Goal: Task Accomplishment & Management: Complete application form

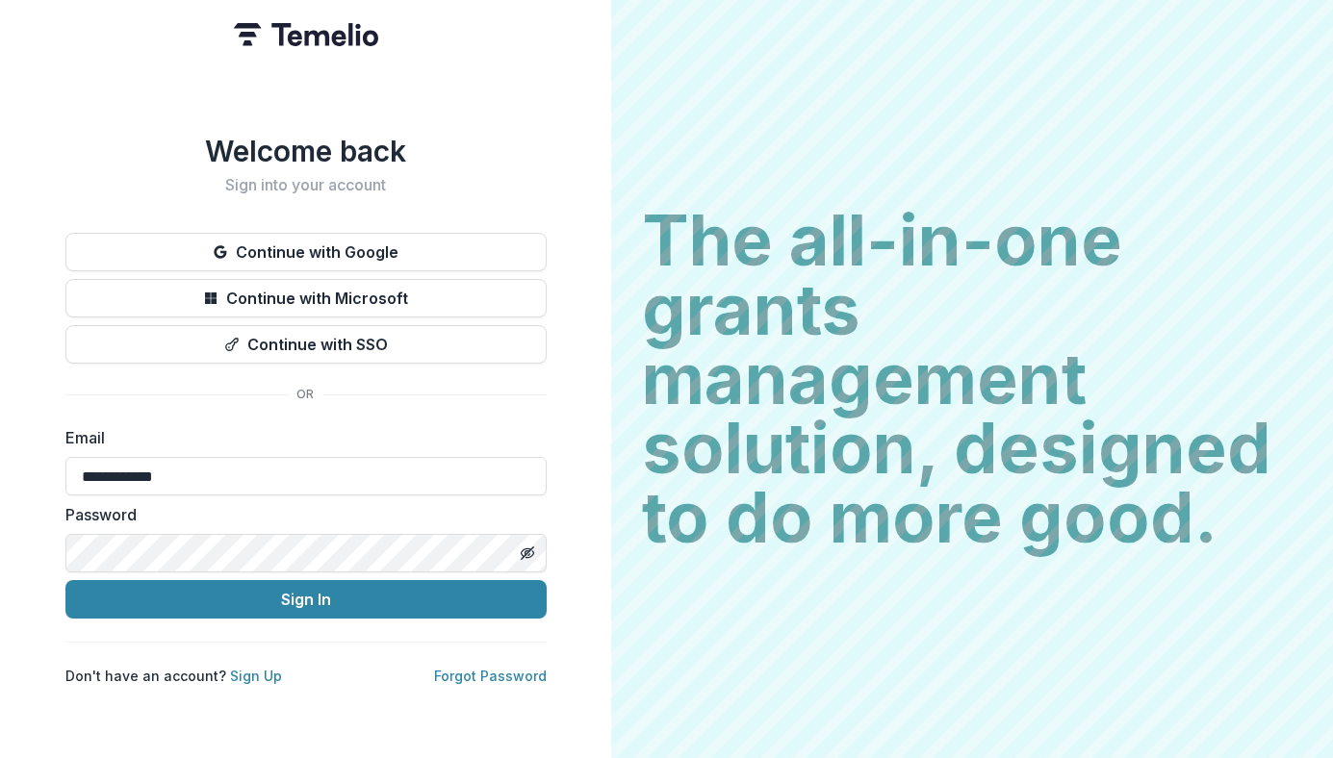
type input "**********"
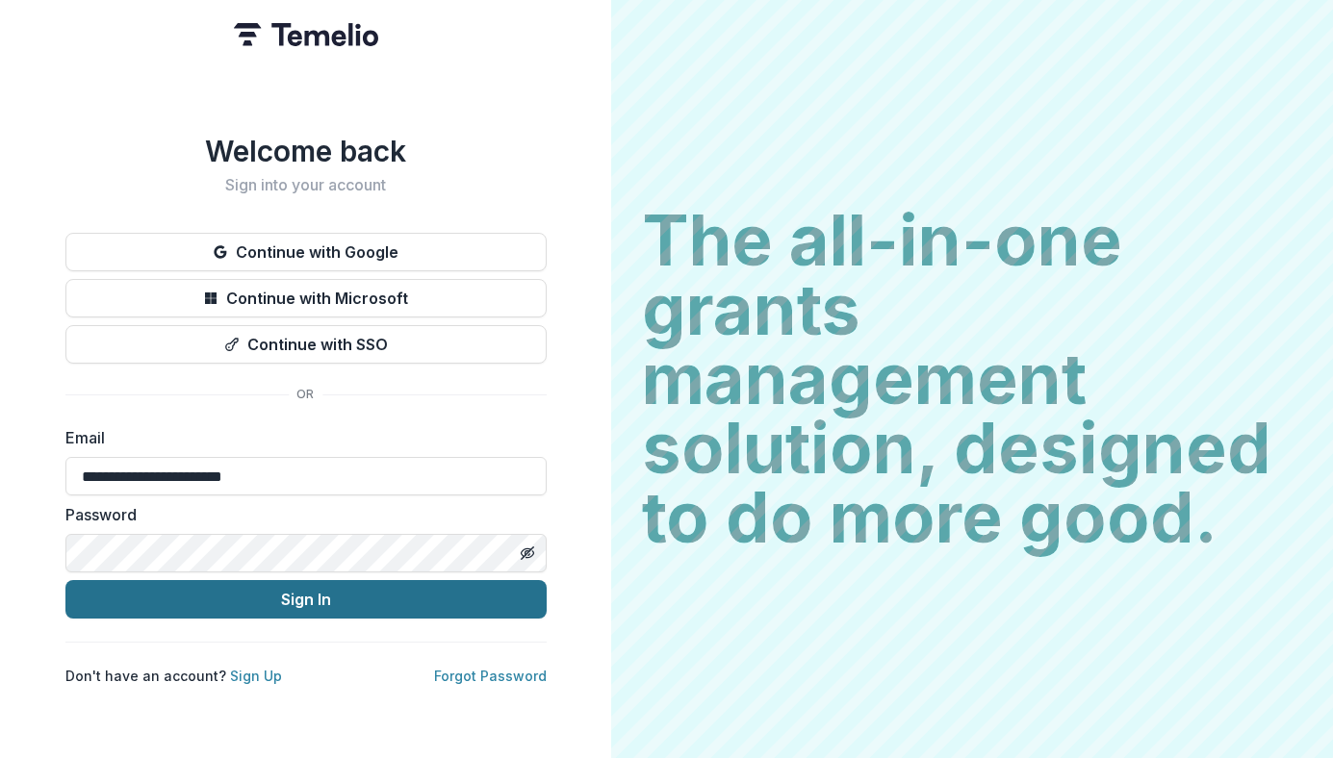
click at [312, 589] on button "Sign In" at bounding box center [305, 599] width 481 height 38
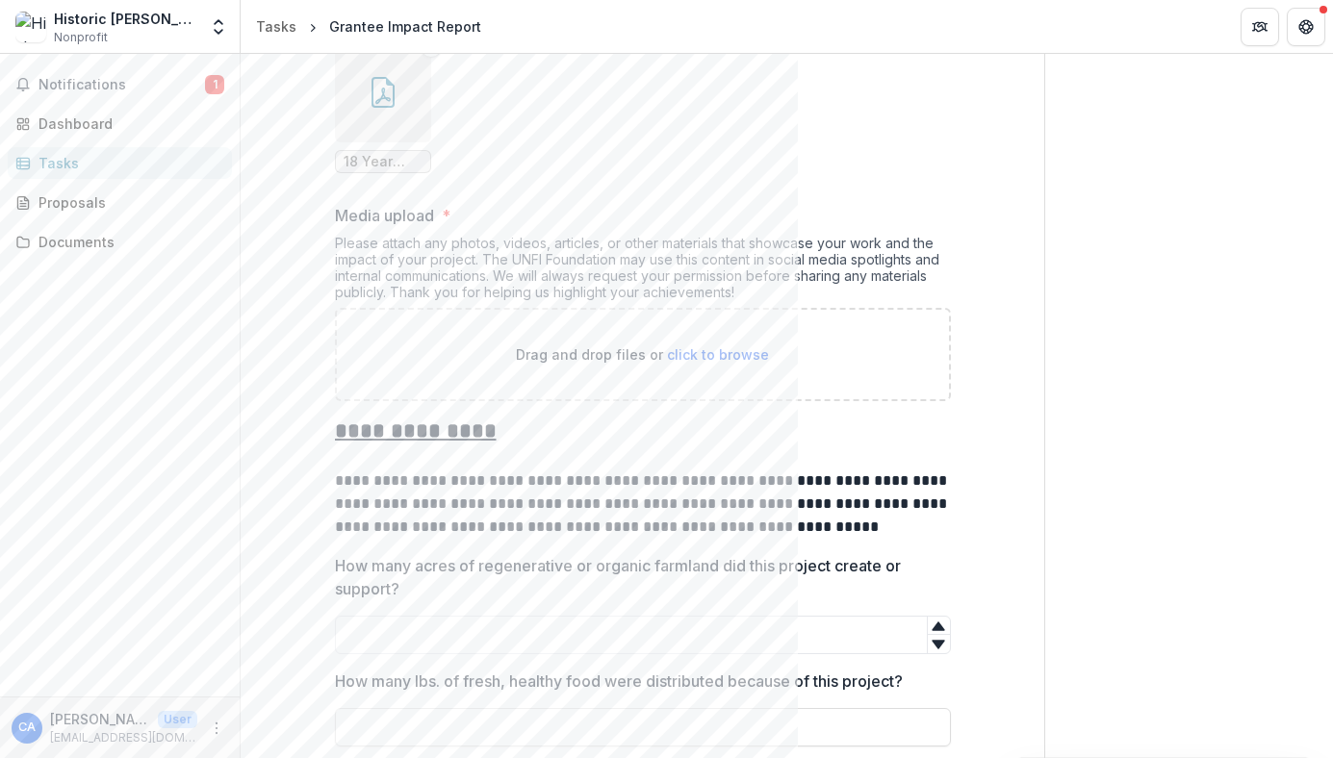
scroll to position [744, 0]
click at [730, 348] on span "click to browse" at bounding box center [718, 351] width 102 height 16
click at [730, 350] on span "click to browse" at bounding box center [718, 351] width 102 height 16
type input "**********"
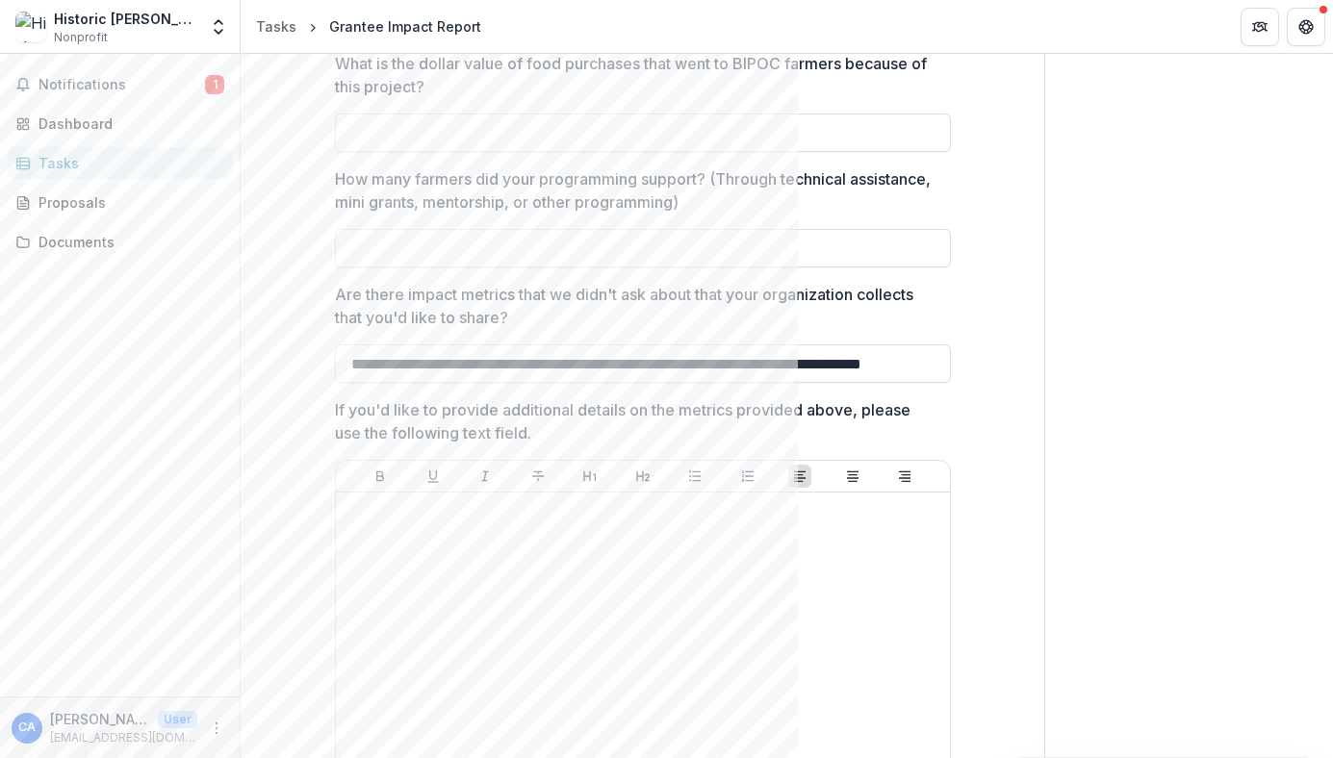
scroll to position [2464, 0]
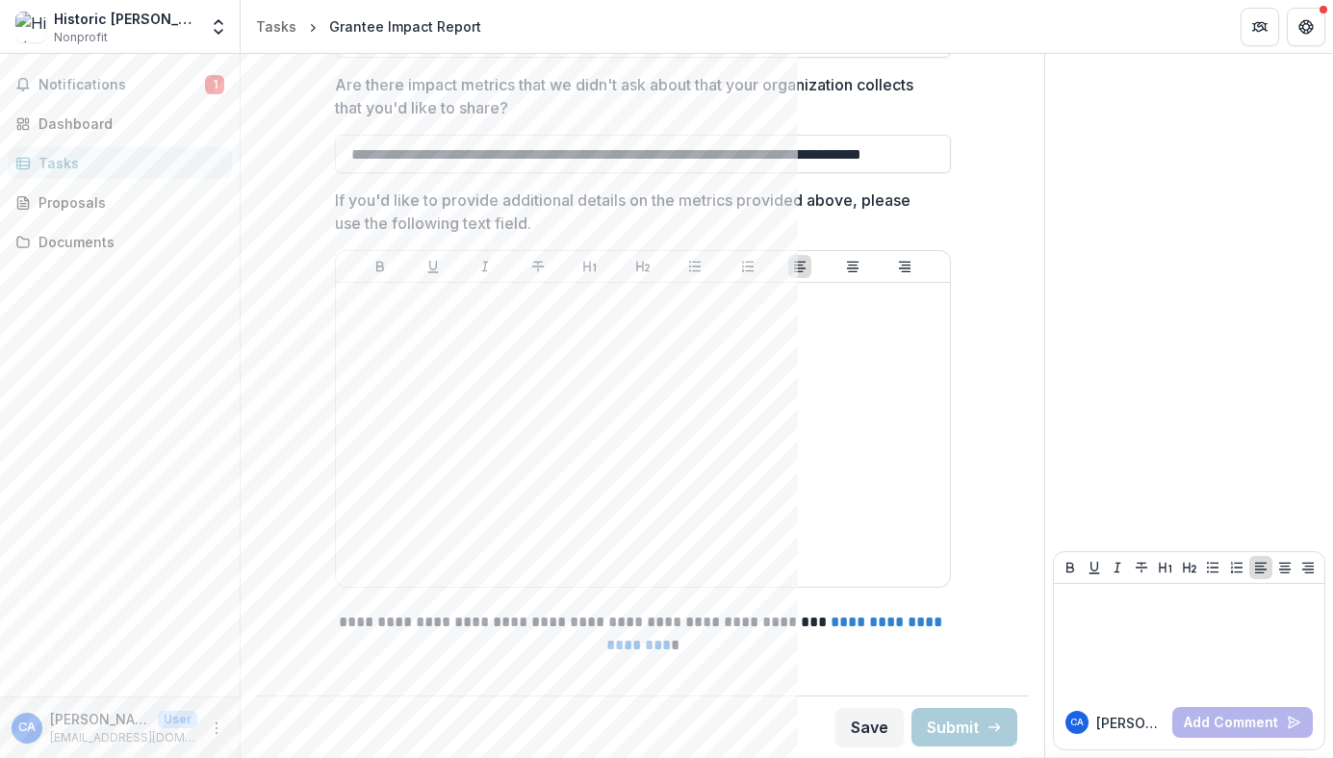
click at [757, 730] on div "Save Submit" at bounding box center [642, 727] width 773 height 63
click at [871, 732] on button "Save" at bounding box center [869, 727] width 68 height 38
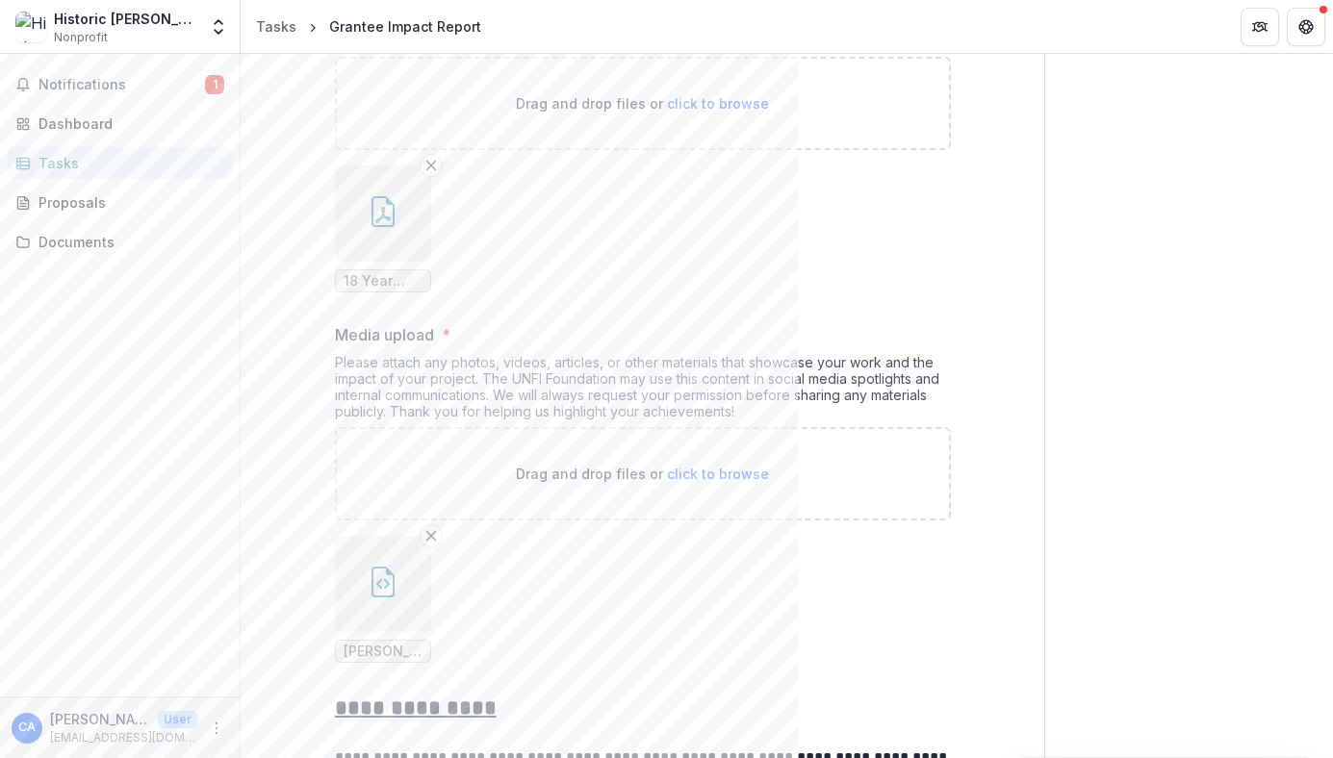
scroll to position [0, 0]
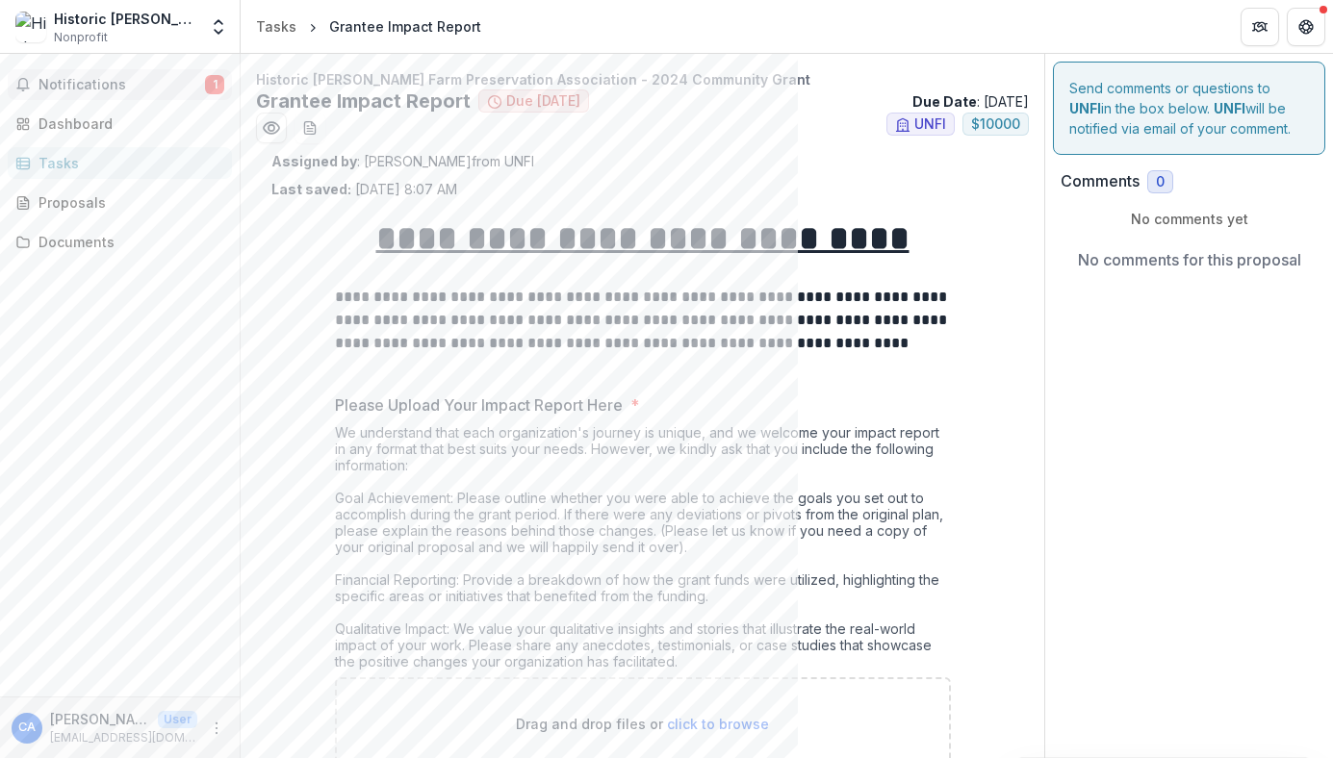
click at [68, 81] on span "Notifications" at bounding box center [121, 85] width 166 height 16
click at [69, 126] on div "Dashboard" at bounding box center [127, 124] width 178 height 20
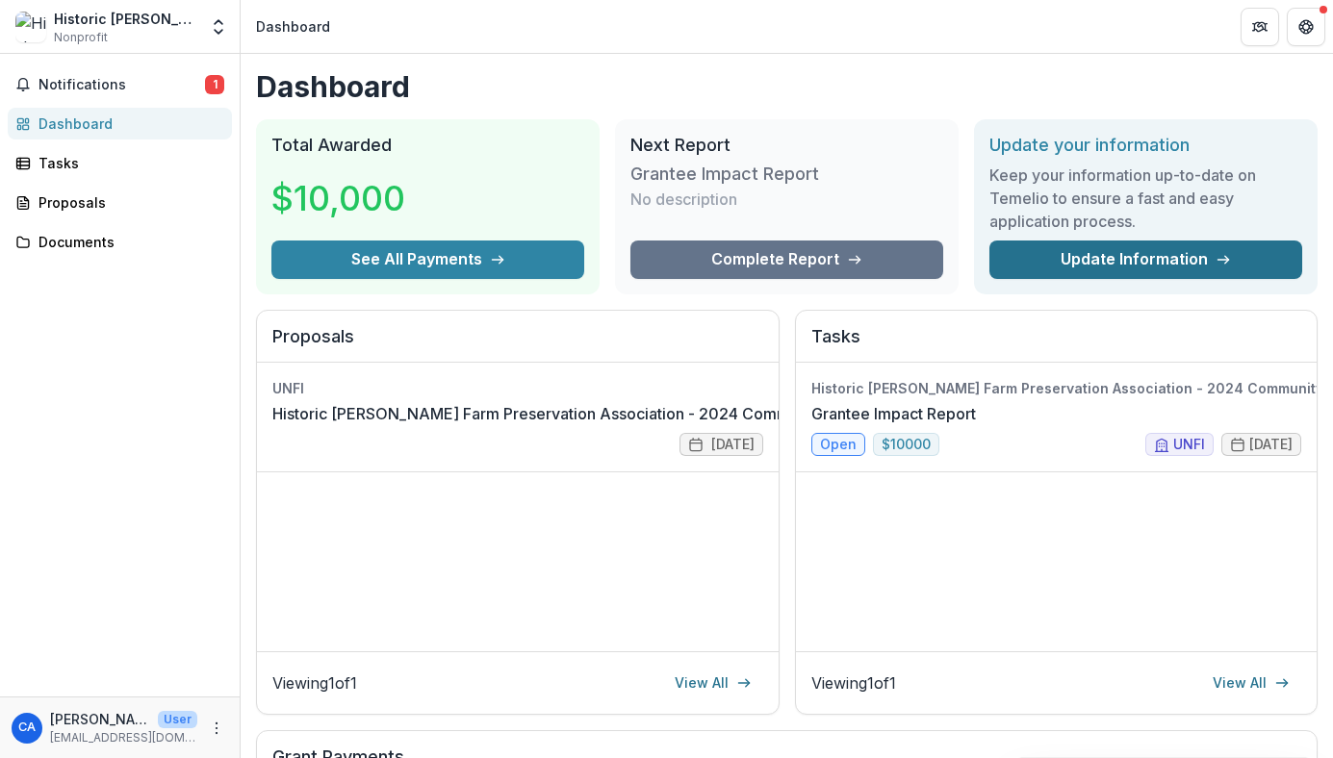
click at [1137, 256] on link "Update Information" at bounding box center [1145, 260] width 313 height 38
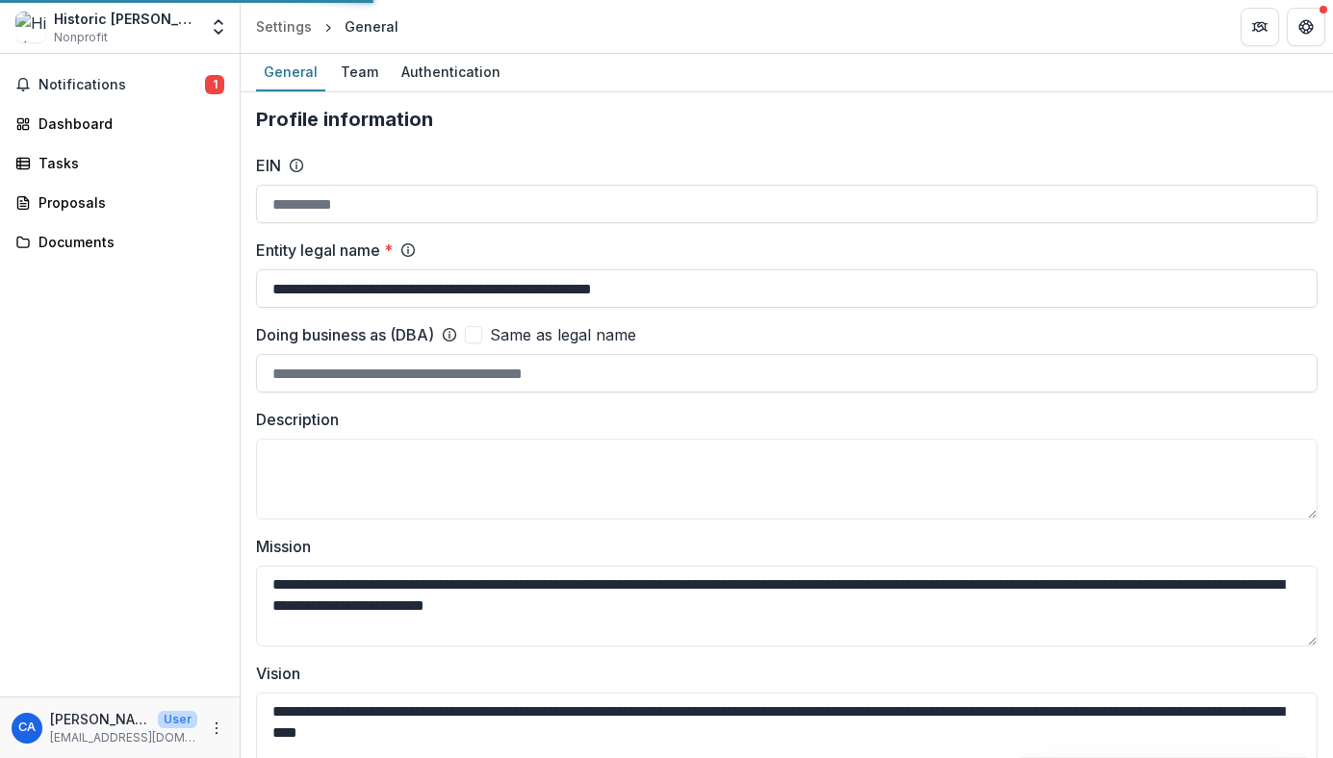
type input "**********"
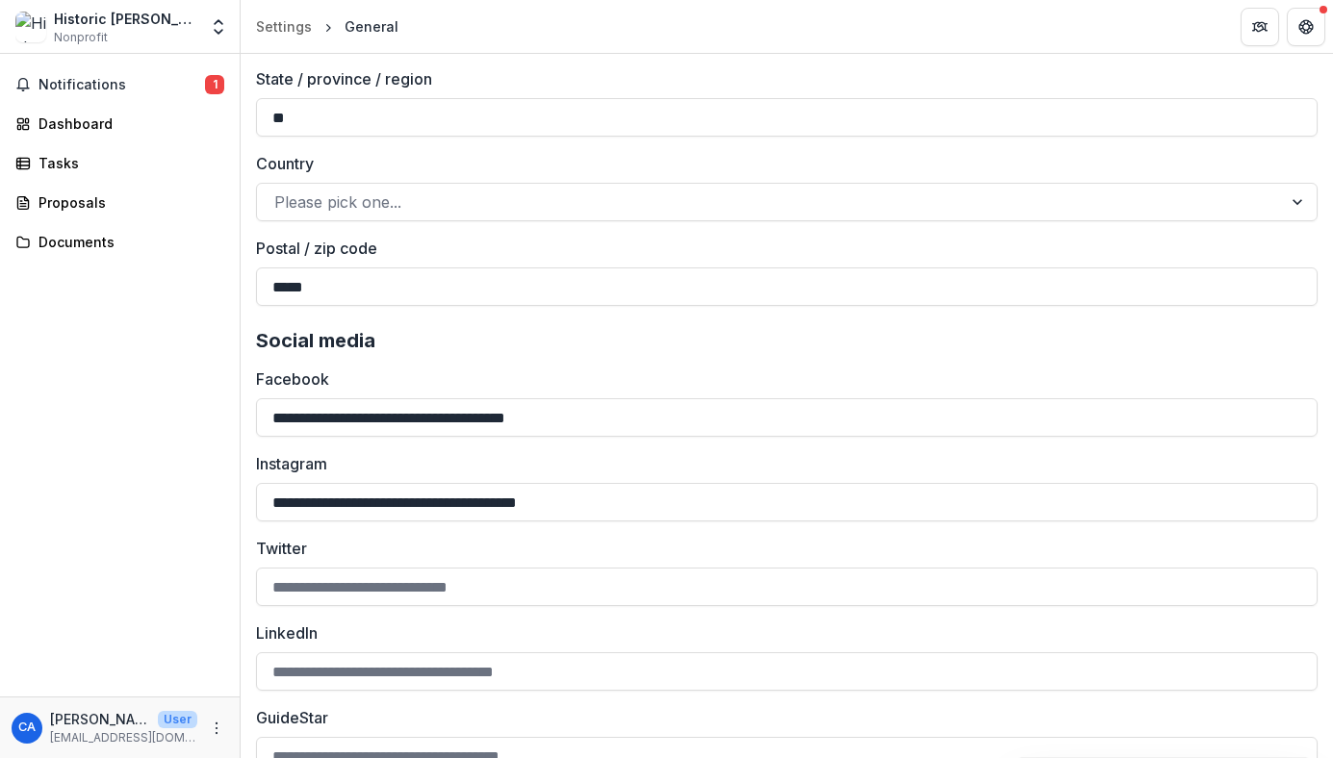
scroll to position [2527, 0]
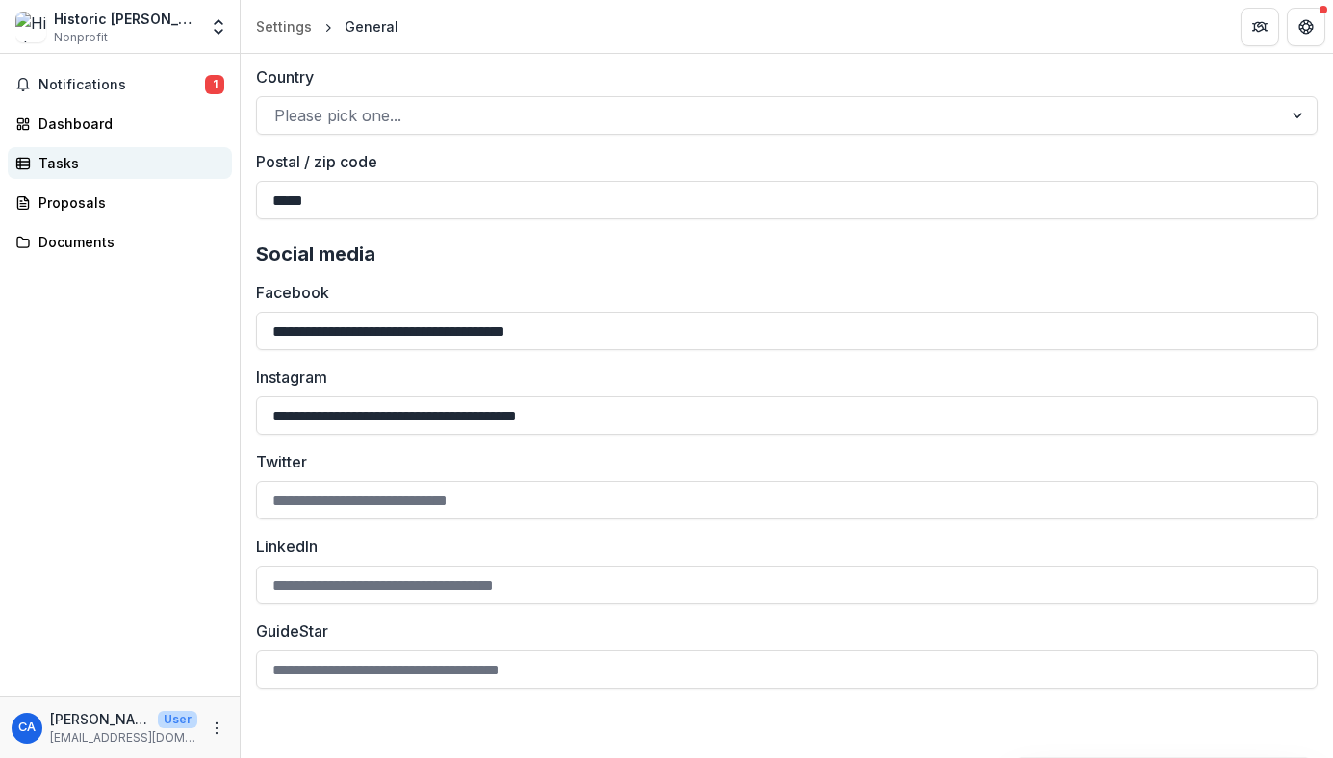
click at [61, 169] on div "Tasks" at bounding box center [127, 163] width 178 height 20
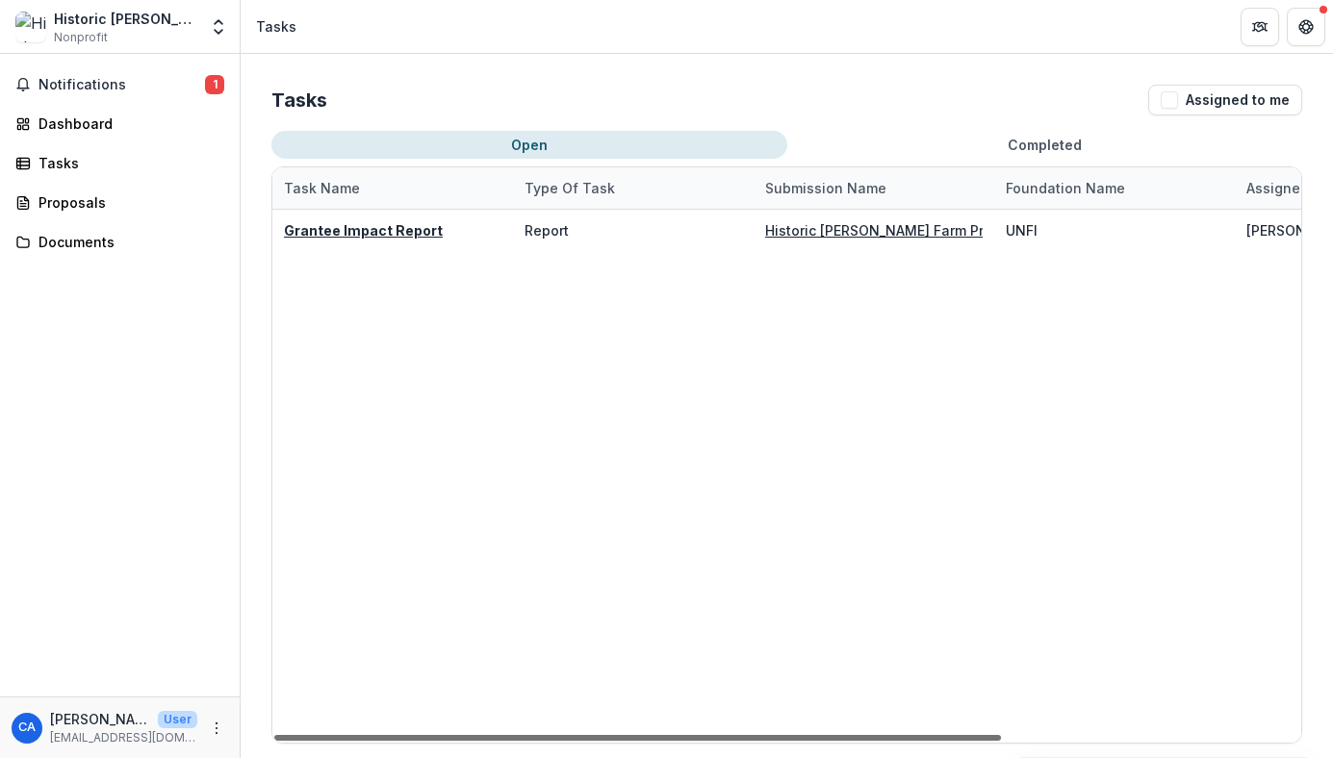
drag, startPoint x: 860, startPoint y: 738, endPoint x: 395, endPoint y: 757, distance: 466.1
click at [395, 741] on div at bounding box center [637, 738] width 727 height 6
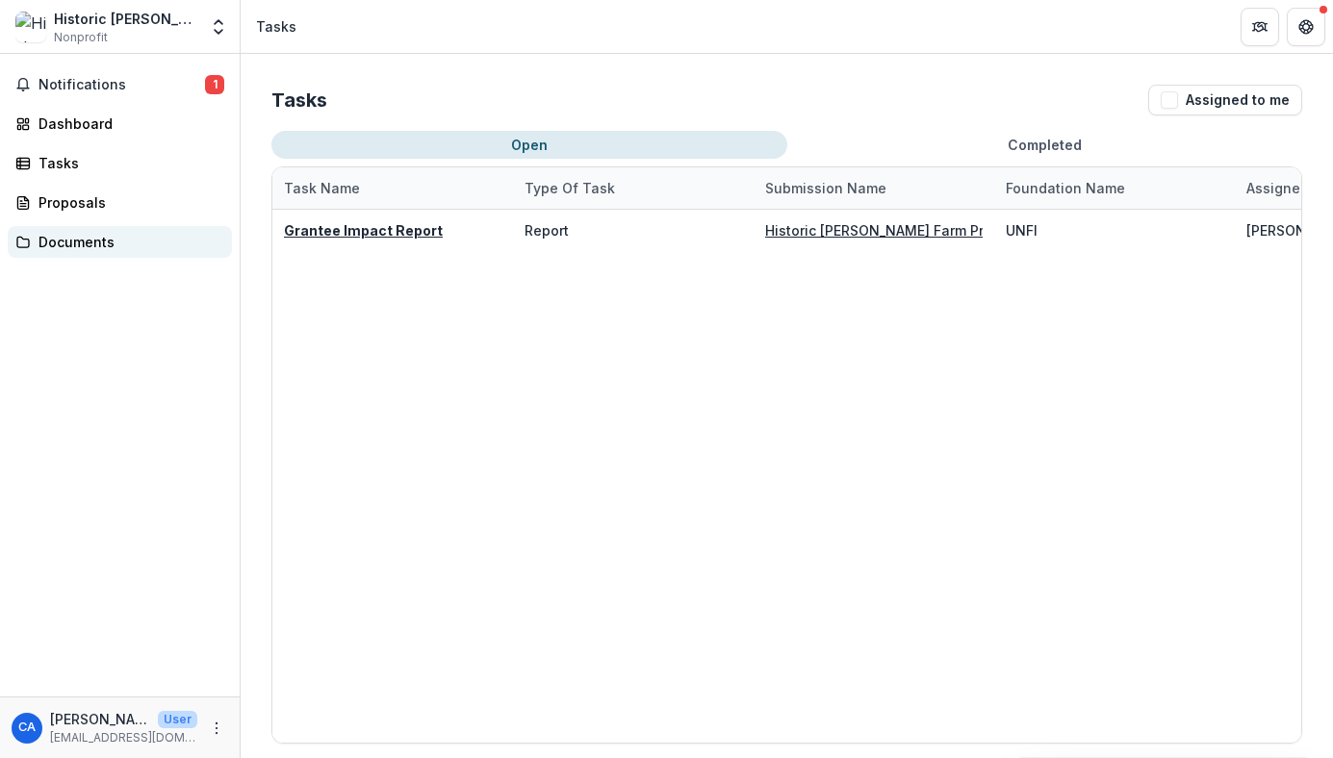
click at [65, 244] on div "Documents" at bounding box center [127, 242] width 178 height 20
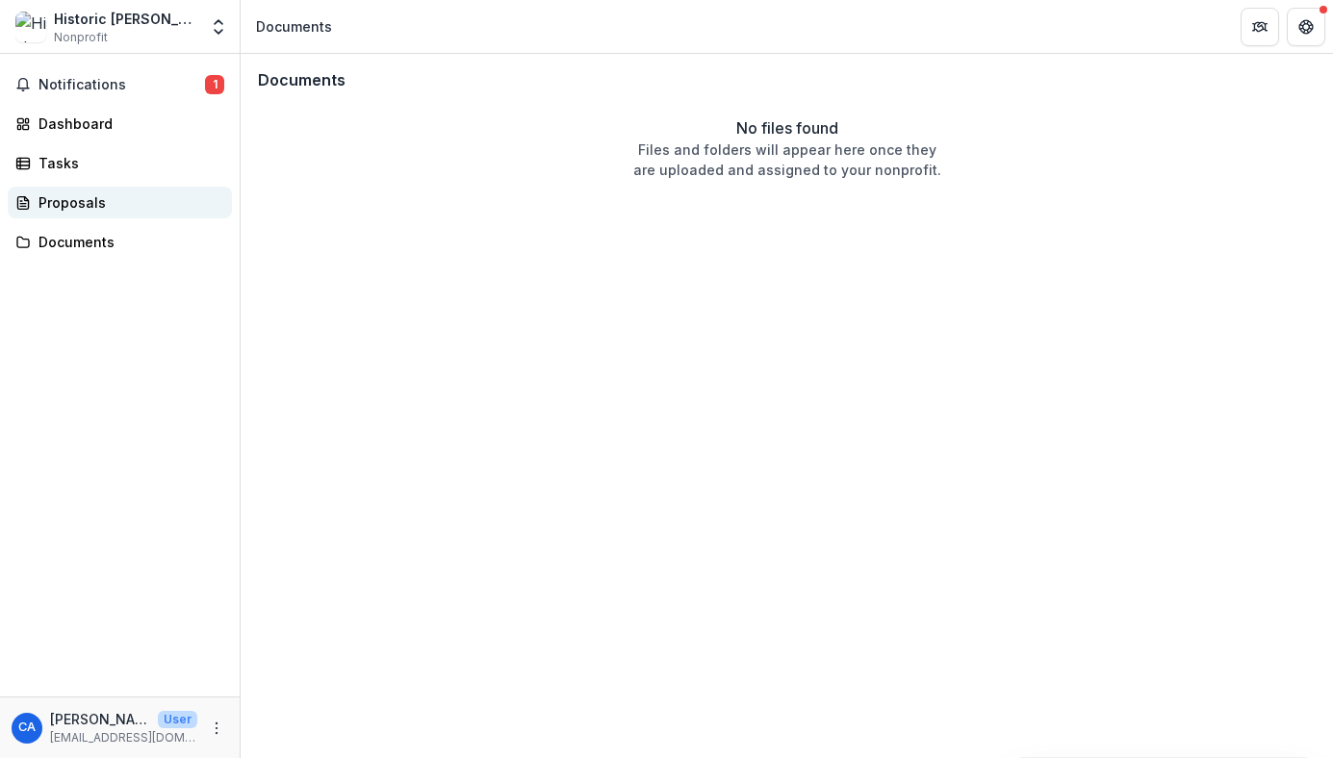
click at [64, 203] on div "Proposals" at bounding box center [127, 202] width 178 height 20
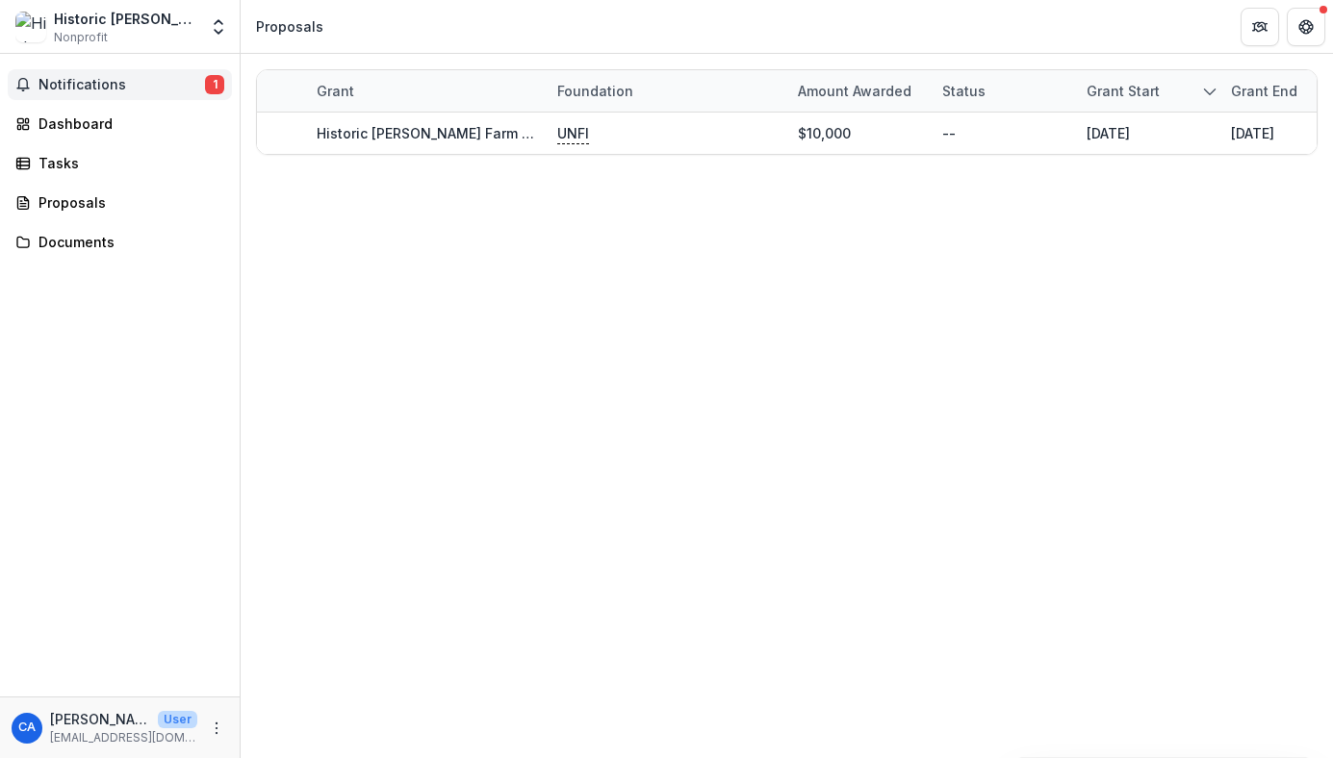
click at [64, 84] on span "Notifications" at bounding box center [121, 85] width 166 height 16
click at [68, 126] on div "Dashboard" at bounding box center [127, 124] width 178 height 20
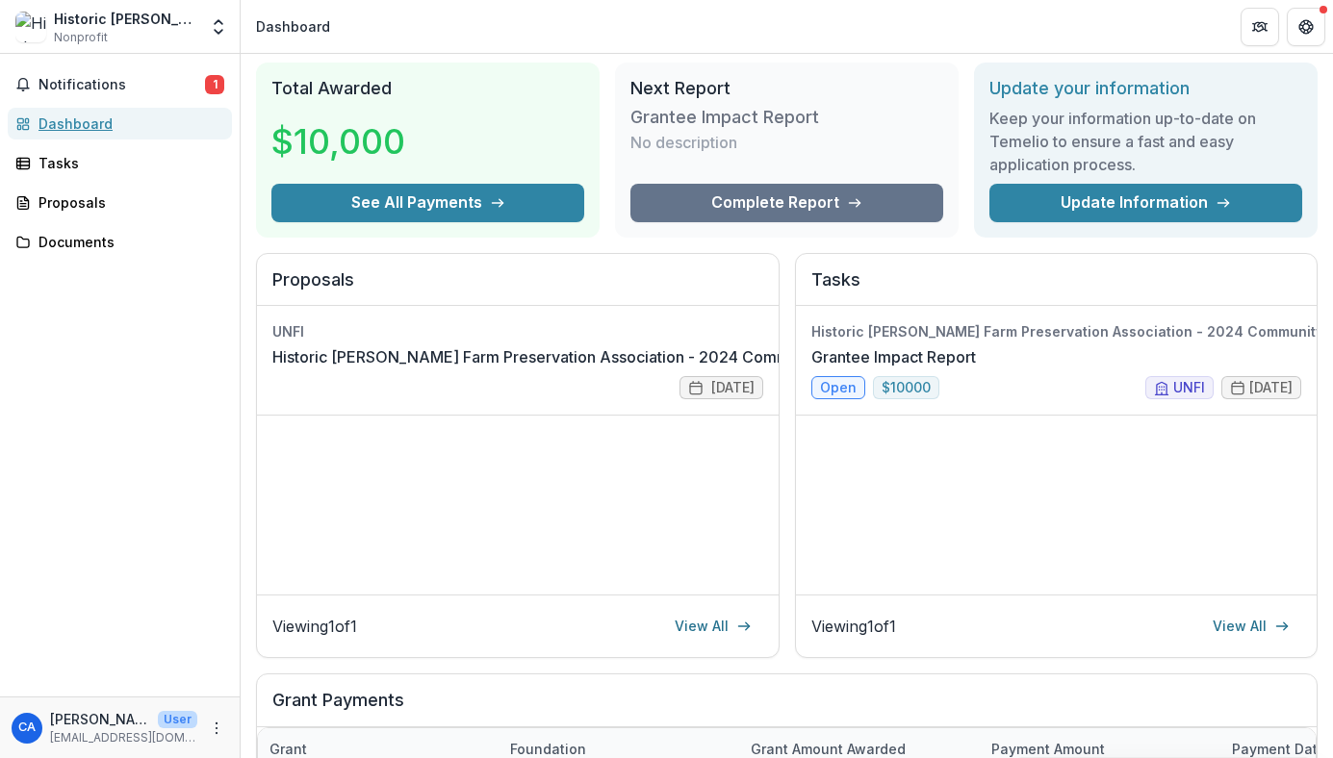
scroll to position [38, 0]
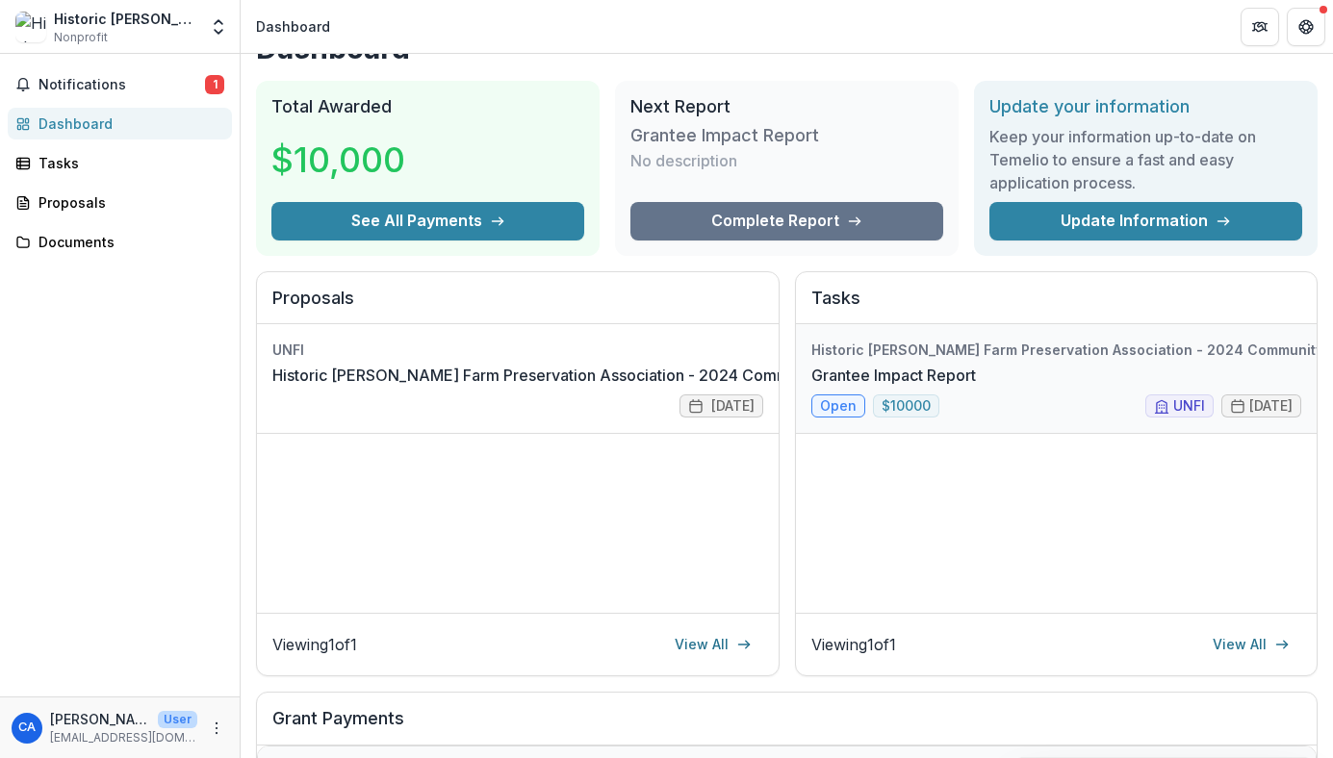
click at [828, 387] on link "Grantee Impact Report" at bounding box center [893, 375] width 165 height 23
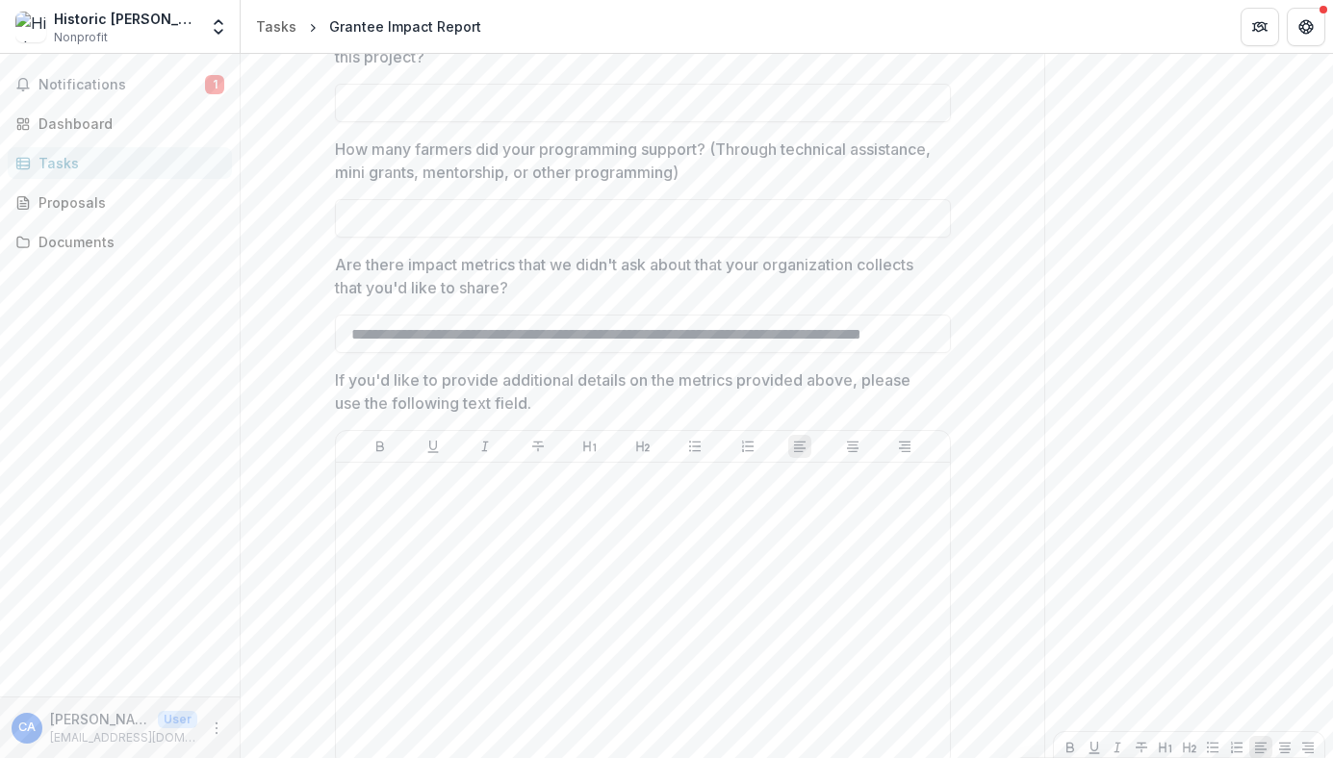
scroll to position [2464, 0]
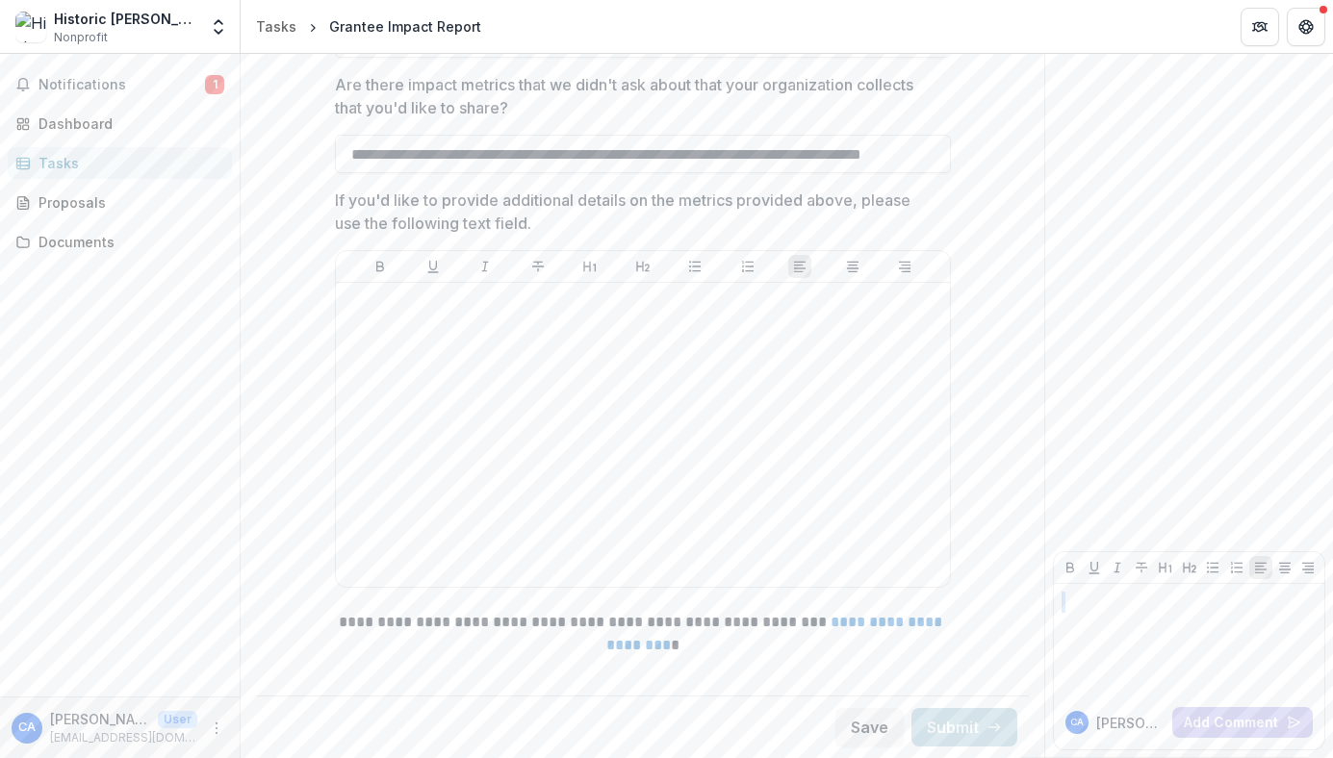
drag, startPoint x: 1326, startPoint y: 632, endPoint x: 1329, endPoint y: 496, distance: 136.7
click at [1329, 496] on div "**********" at bounding box center [787, 406] width 1092 height 704
click at [215, 726] on icon "More" at bounding box center [216, 728] width 15 height 15
click at [306, 720] on button "Logout" at bounding box center [344, 719] width 206 height 32
